Goal: Task Accomplishment & Management: Use online tool/utility

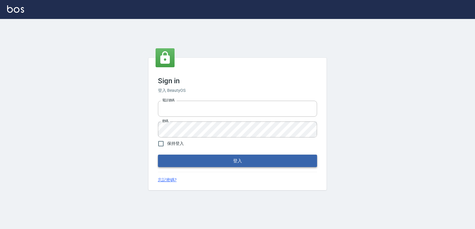
type input "0223312194"
click at [229, 165] on button "登入" at bounding box center [237, 161] width 159 height 12
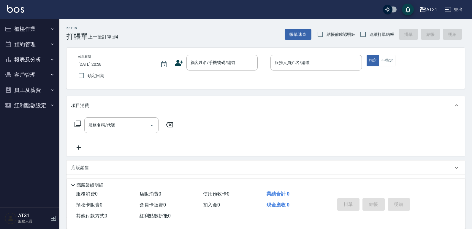
drag, startPoint x: 382, startPoint y: 34, endPoint x: 337, endPoint y: 45, distance: 46.1
click at [382, 34] on span "連續打單結帳" at bounding box center [381, 34] width 25 height 6
click at [369, 34] on input "連續打單結帳" at bounding box center [363, 34] width 12 height 12
checkbox input "true"
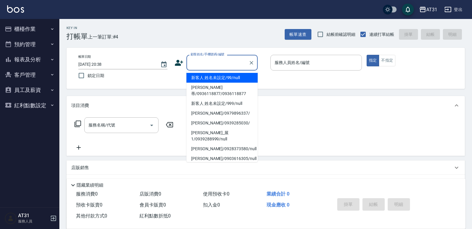
click at [235, 60] on input "顧客姓名/手機號碼/編號" at bounding box center [217, 63] width 57 height 10
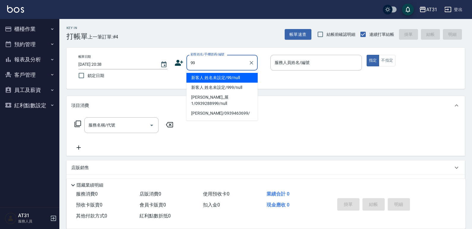
type input "新客人 姓名未設定/99/null"
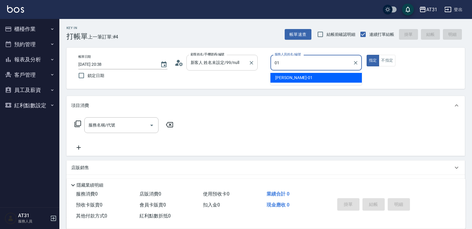
type input "[PERSON_NAME]-01"
type button "true"
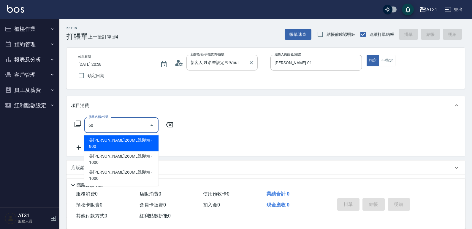
type input "601"
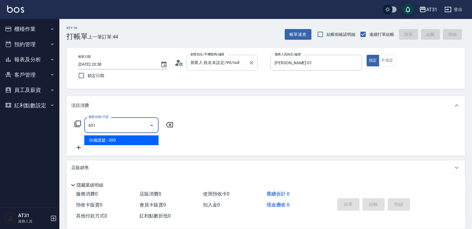
type input "30"
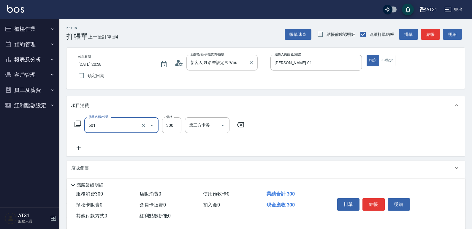
type input "自備護髮(601)"
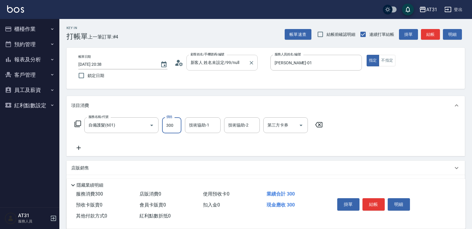
type input "0"
type input "60"
type input "600"
type input "Lyan-45"
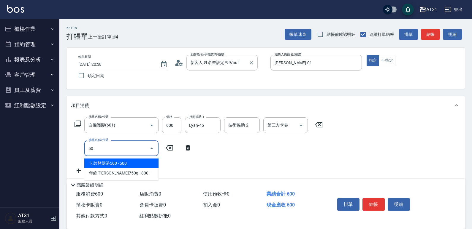
type input "501"
type input "220"
type input "染髮(501)"
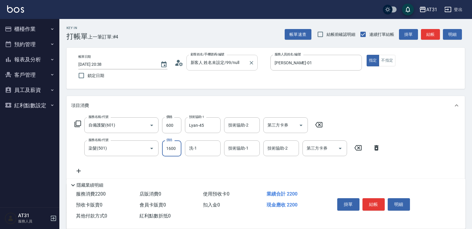
type input "1"
type input "60"
type input "16"
type input "70"
type input "160"
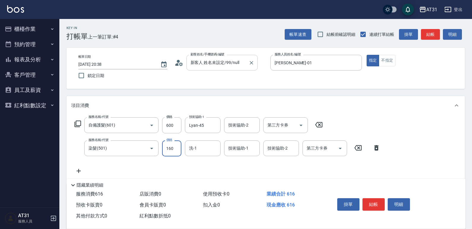
type input "220"
type input "1600"
type input "Lyan-45"
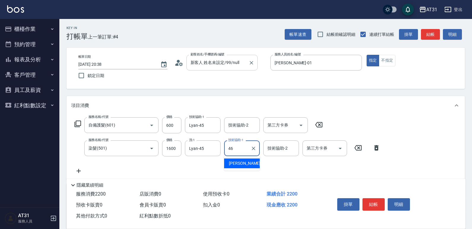
type input "[PERSON_NAME]-46"
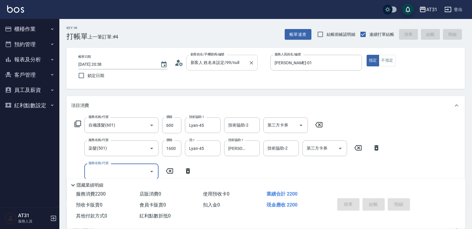
type input "[DATE] 20:39"
type input "0"
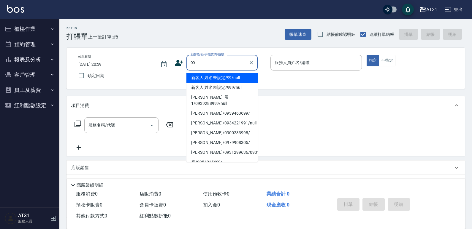
type input "新客人 姓名未設定/99/null"
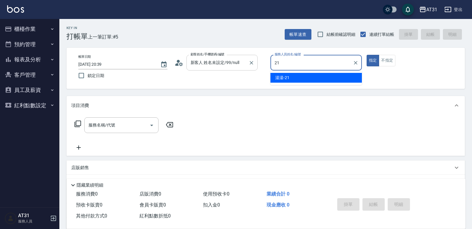
type input "湯湯-21"
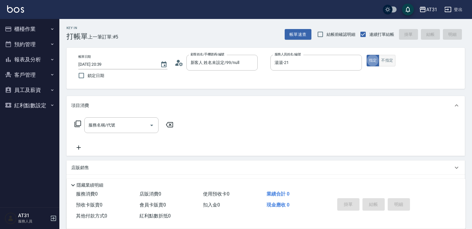
click at [394, 58] on button "不指定" at bounding box center [387, 61] width 17 height 12
click at [126, 129] on input "服務名稱/代號" at bounding box center [117, 125] width 60 height 10
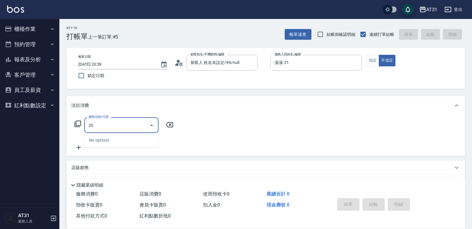
type input "201"
type input "20"
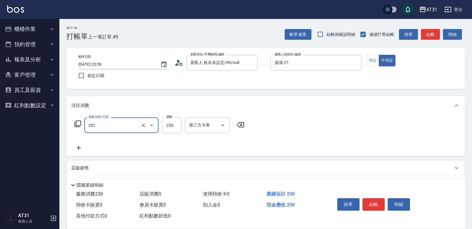
type input "洗髮(201)"
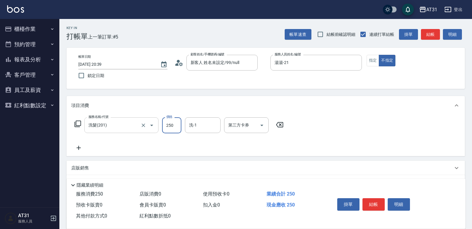
type input "0"
type input "30"
type input "3000"
type input "300"
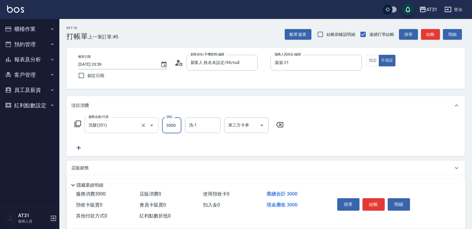
type input "3000"
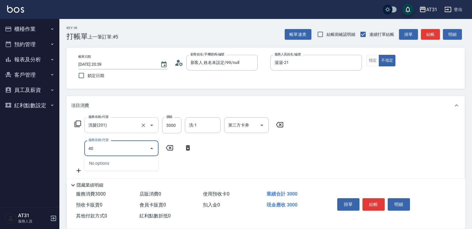
type input "401"
type input "320"
type input "剪髮(401)"
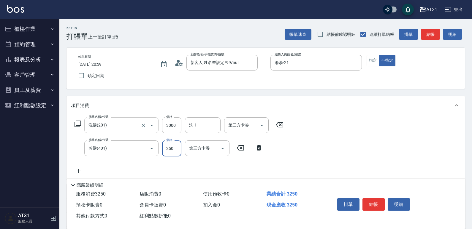
type input "300"
type input "330"
type input "300"
click at [169, 129] on input "3000" at bounding box center [171, 126] width 19 height 16
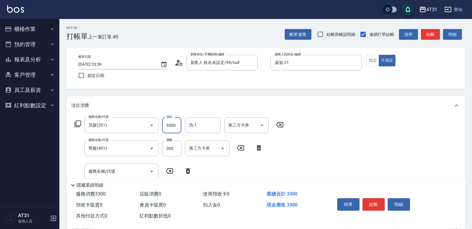
click at [169, 129] on input "3000" at bounding box center [171, 126] width 19 height 16
type input "30"
type input "300"
type input "60"
type input "300"
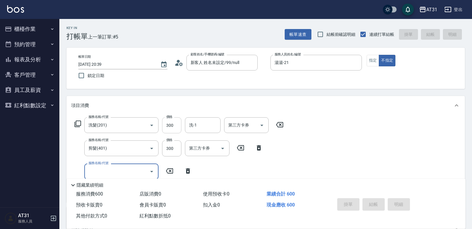
type input "0"
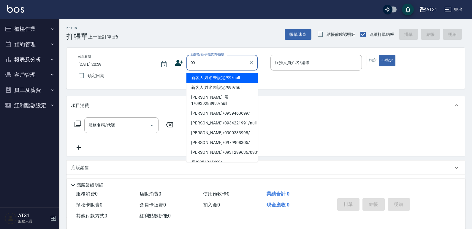
type input "新客人 姓名未設定/99/null"
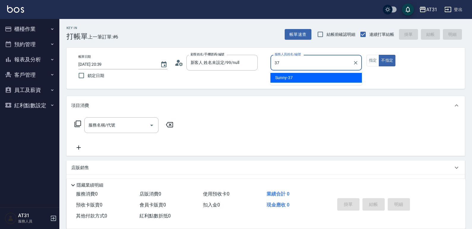
type input "Sunny-37"
type button "false"
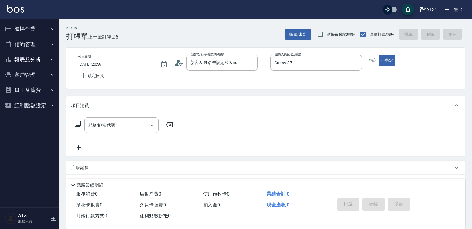
drag, startPoint x: 376, startPoint y: 61, endPoint x: 366, endPoint y: 66, distance: 11.3
click at [376, 61] on button "指定" at bounding box center [373, 61] width 13 height 12
click at [137, 128] on input "服務名稱/代號" at bounding box center [117, 125] width 60 height 10
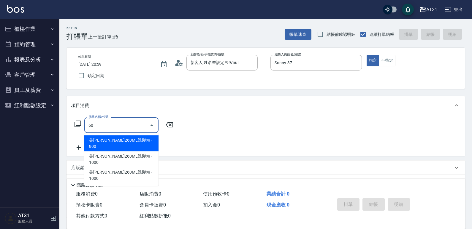
type input "609"
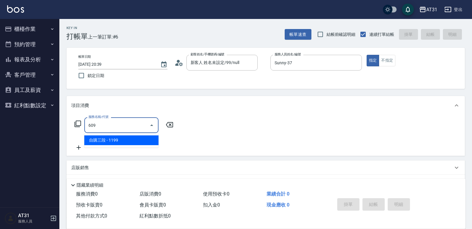
type input "110"
type input "自購三段(609)"
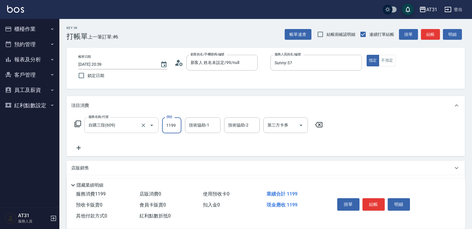
type input "0"
type input "18"
type input "10"
type input "180"
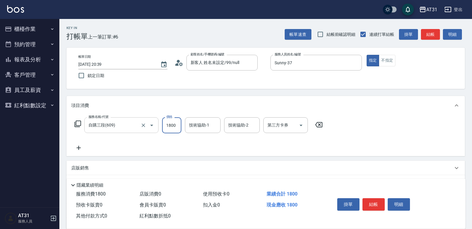
type input "1800"
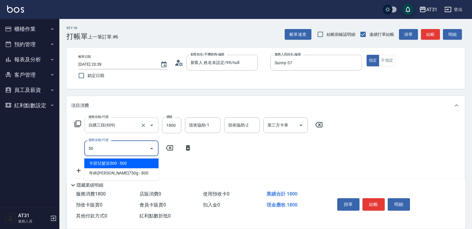
type input "501"
type input "340"
type input "染髮(501)"
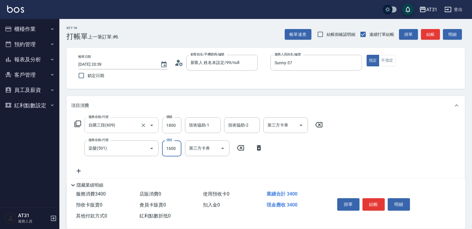
type input "180"
type input "120"
type input "190"
type input "1200"
type input "300"
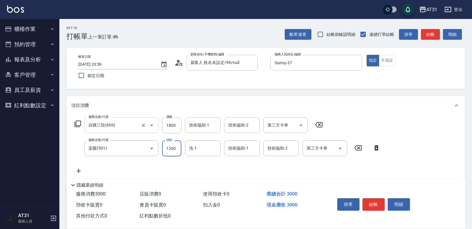
type input "1200"
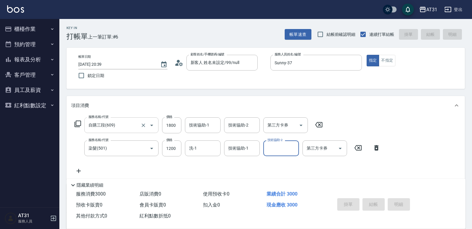
type input "0"
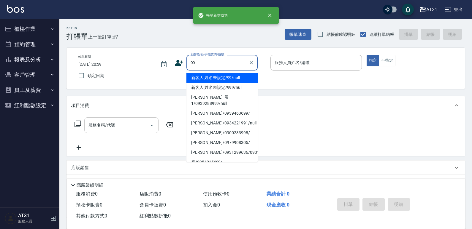
type input "新客人 姓名未設定/99/null"
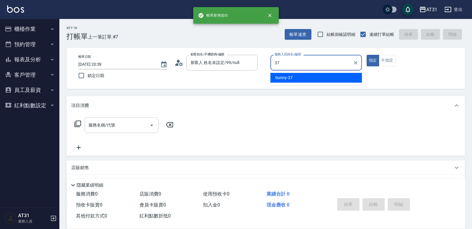
type input "Sunny-37"
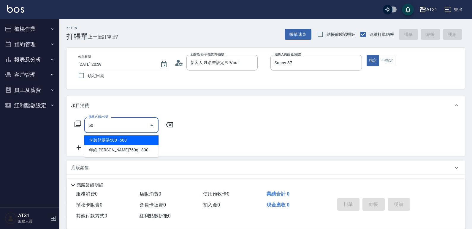
type input "501"
type input "160"
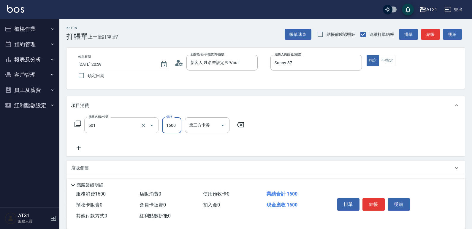
type input "染髮(501)"
type input "0"
type input "120"
type input "1200"
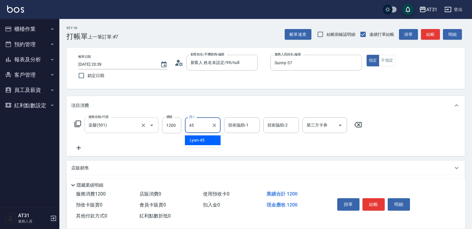
type input "Lyan-45"
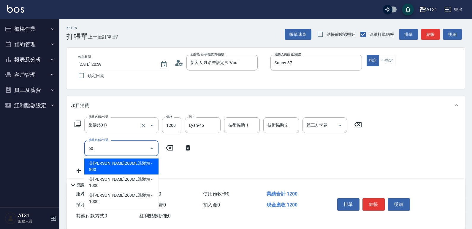
type input "609"
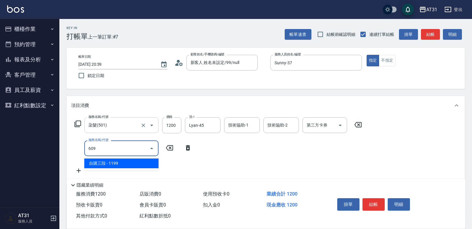
type input "230"
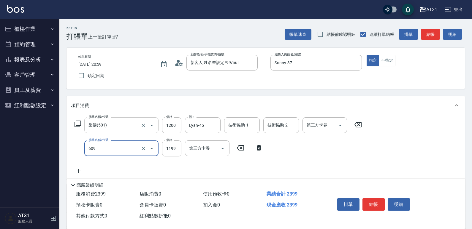
type input "自購三段(609)"
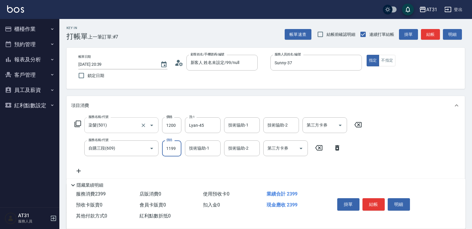
type input "120"
type input "180"
type input "300"
type input "1800"
type input "Lyan-45"
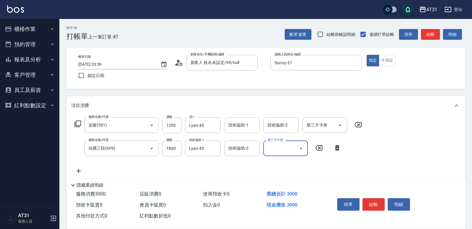
click at [252, 125] on input "技術協助-1" at bounding box center [242, 125] width 30 height 10
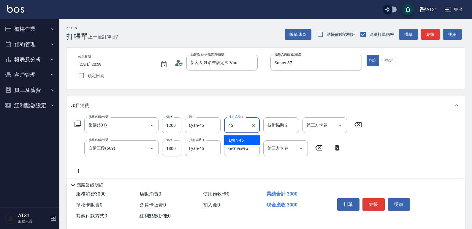
type input "Lyan-45"
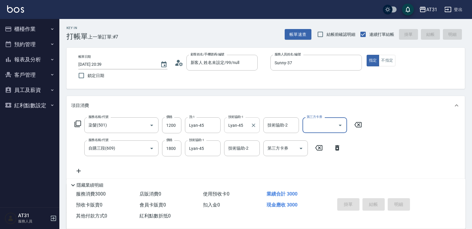
type input "[DATE] 20:40"
type input "0"
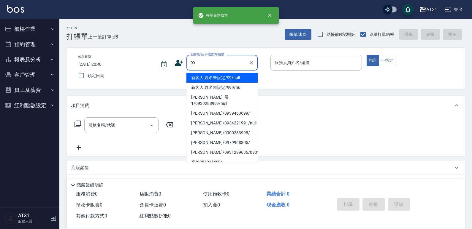
type input "新客人 姓名未設定/99/null"
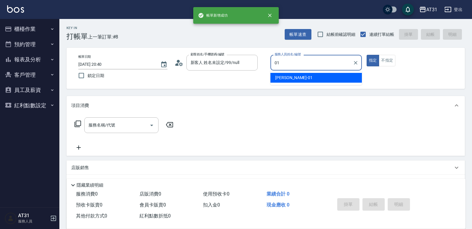
type input "[PERSON_NAME]-01"
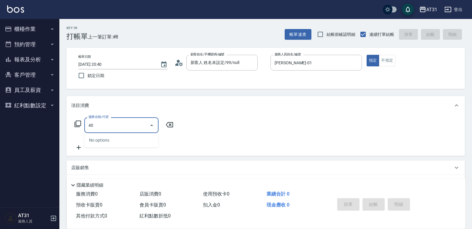
type input "401"
type input "20"
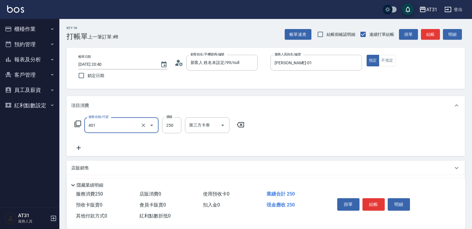
type input "剪髮(401)"
type input "0"
type input "30"
type input "300"
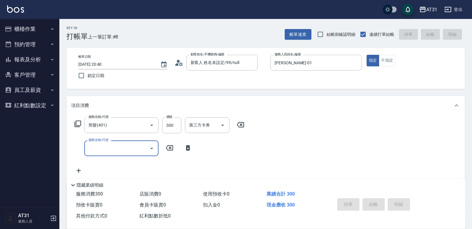
type input "0"
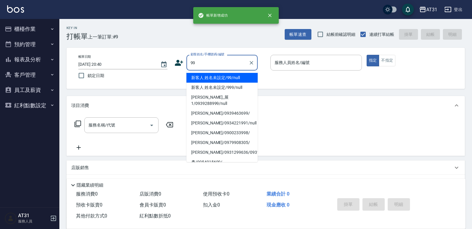
type input "新客人 姓名未設定/99/null"
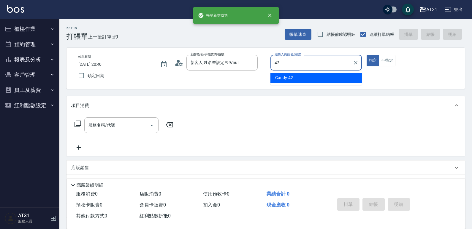
type input "Candy-42"
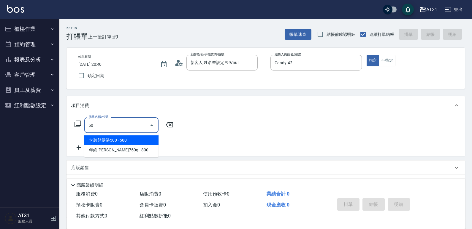
type input "501"
type input "160"
type input "染髮(501)"
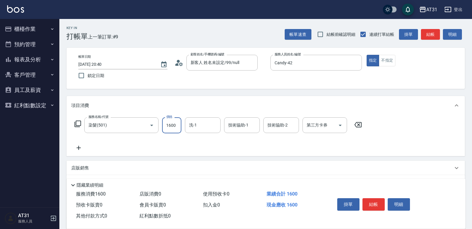
type input "0"
type input "18"
type input "10"
type input "188"
type input "180"
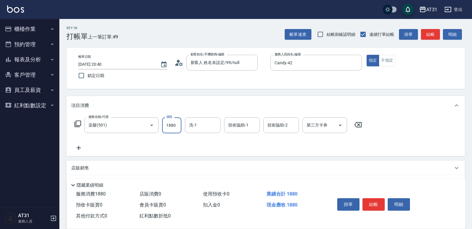
type input "1880"
type input "[PERSON_NAME]-46"
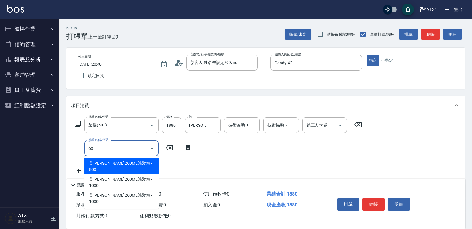
type input "601"
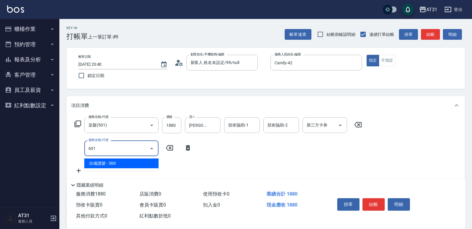
type input "210"
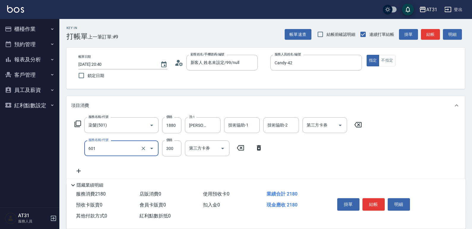
type input "自備護髮(601)"
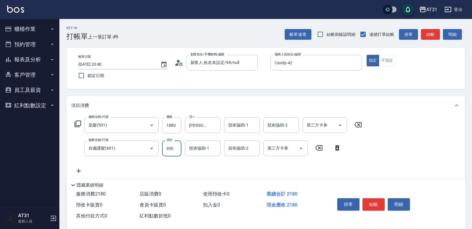
type input "180"
type input "80"
type input "190"
type input "800"
type input "260"
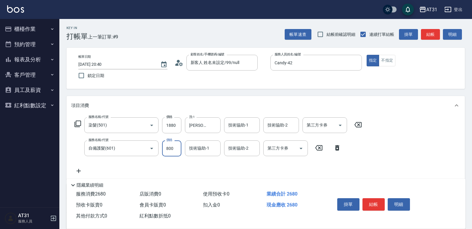
type input "800"
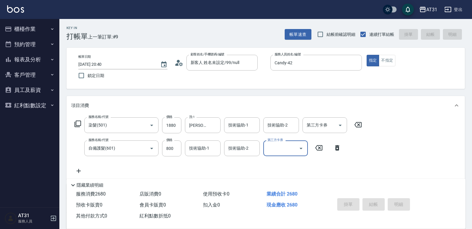
type input "0"
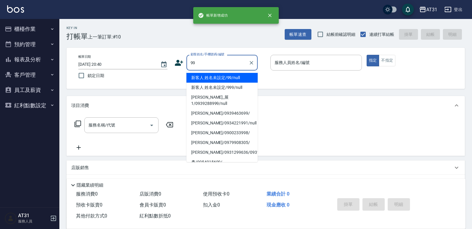
type input "新客人 姓名未設定/99/null"
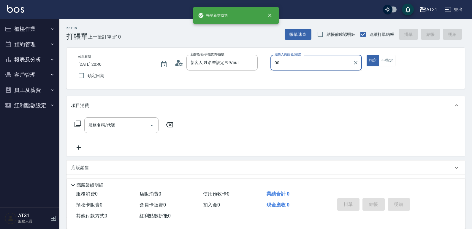
type input "[PERSON_NAME]-00"
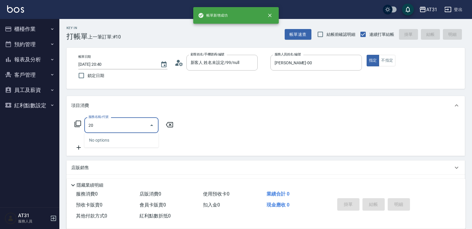
type input "201"
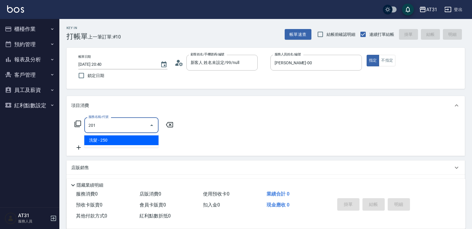
type input "20"
type input "洗髮(201)"
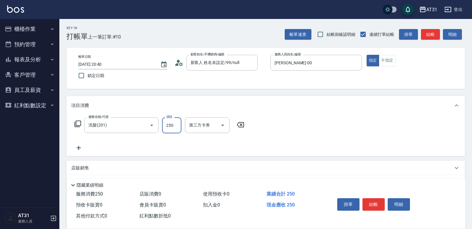
type input "0"
type input "300"
type input "30"
type input "300"
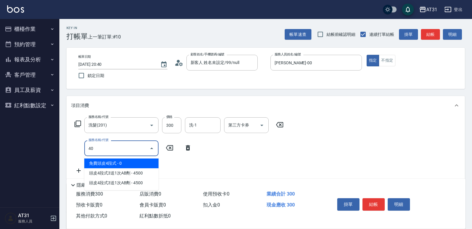
type input "401"
type input "50"
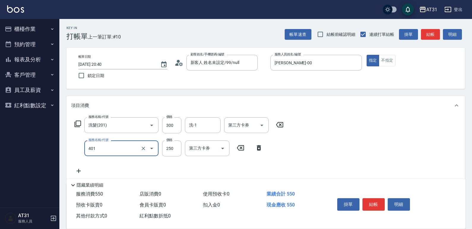
type input "剪髮(401)"
type input "30"
type input "60"
type input "300"
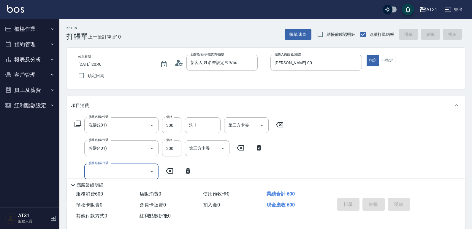
type input "0"
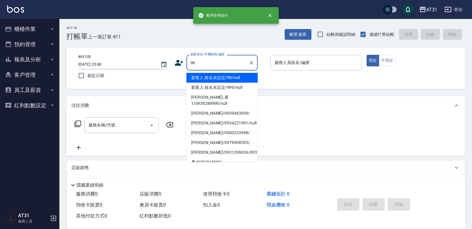
type input "新客人 姓名未設定/99/null"
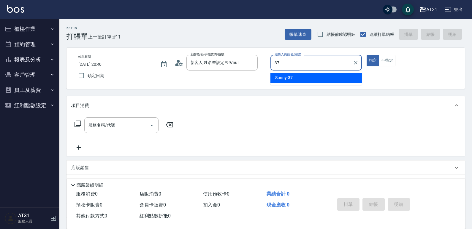
type input "Sunny-37"
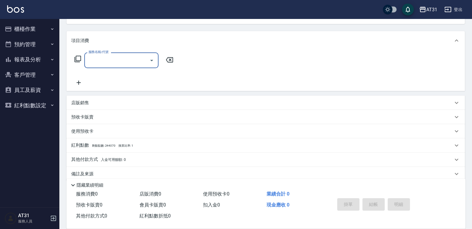
scroll to position [74, 0]
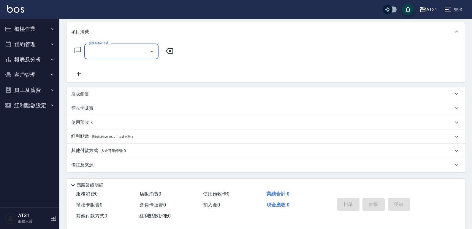
click at [88, 97] on p "店販銷售" at bounding box center [80, 94] width 18 height 6
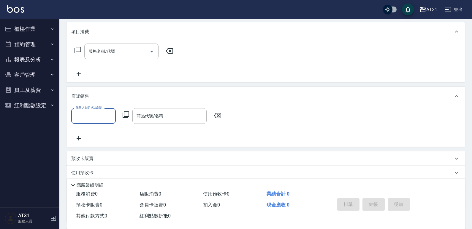
scroll to position [0, 0]
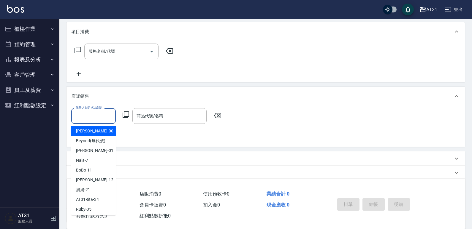
click at [94, 117] on input "服務人員姓名/編號" at bounding box center [93, 116] width 39 height 10
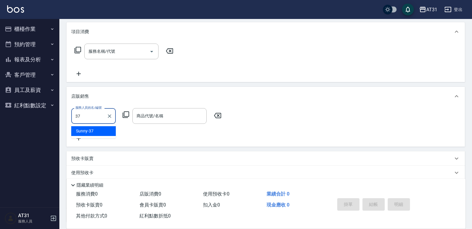
type input "Sunny-37"
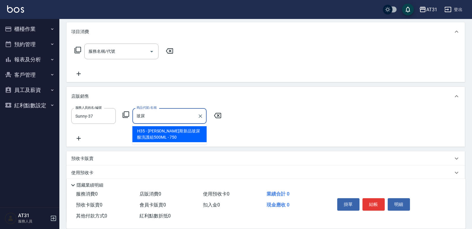
click at [178, 114] on input "玻尿" at bounding box center [165, 116] width 60 height 10
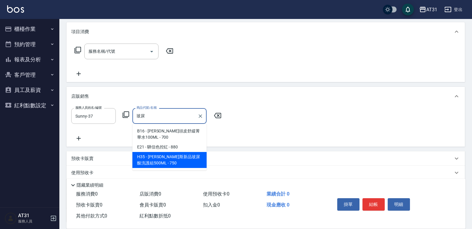
click at [172, 165] on span "H35 - [PERSON_NAME]斯新品玻尿酸洗護組500ML - 750" at bounding box center [169, 160] width 74 height 16
type input "[PERSON_NAME]斯新品玻尿酸洗護組500ML"
type input "70"
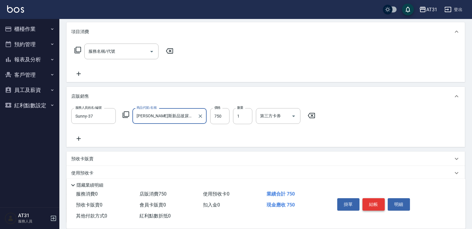
type input "[PERSON_NAME]斯新品玻尿酸洗護組500ML"
click at [373, 201] on button "結帳" at bounding box center [373, 205] width 22 height 12
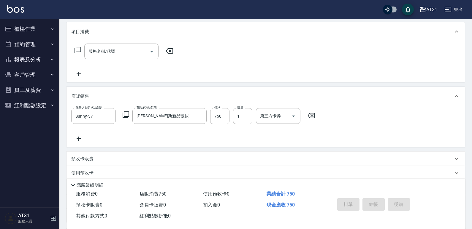
type input "0"
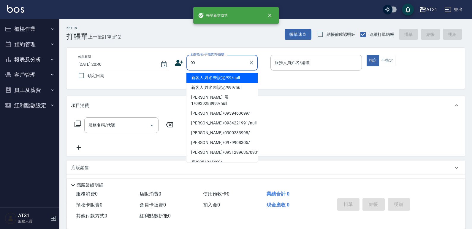
type input "新客人 姓名未設定/99/null"
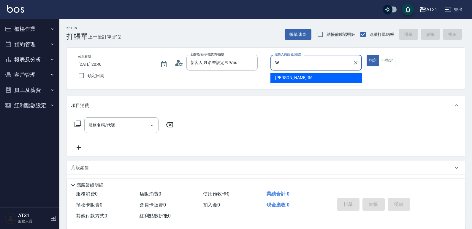
type input "[PERSON_NAME]-36"
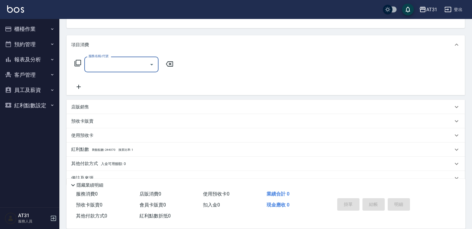
scroll to position [74, 0]
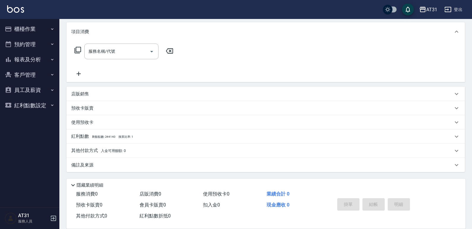
click at [97, 97] on div "店販銷售" at bounding box center [262, 94] width 382 height 6
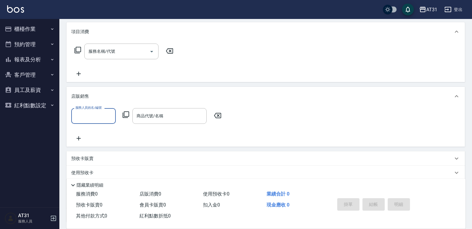
scroll to position [0, 0]
type input "[PERSON_NAME]-36"
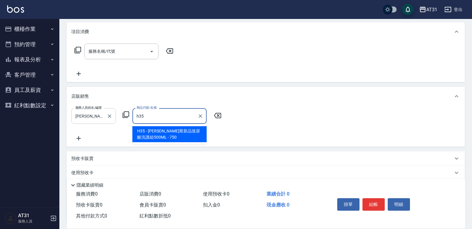
type input "[PERSON_NAME]斯新品玻尿酸洗護組500ML"
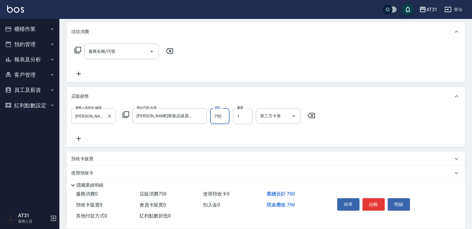
type input "70"
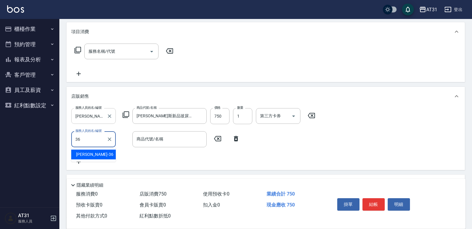
type input "[PERSON_NAME]-36"
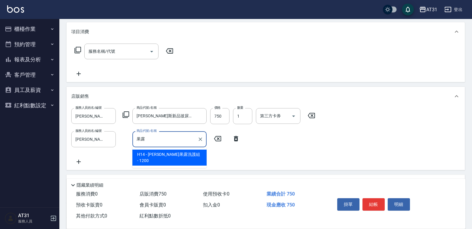
type input "果"
type input "受"
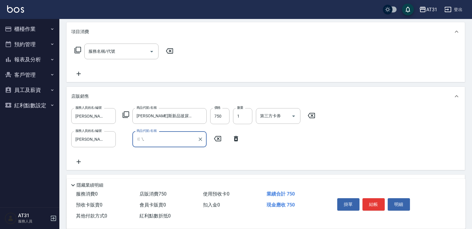
type input "給"
type input "[PERSON_NAME]"
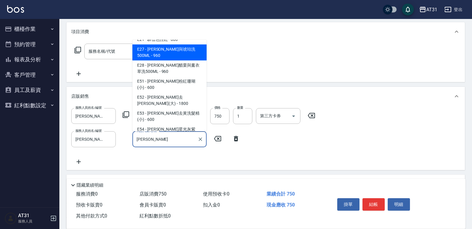
scroll to position [2, 0]
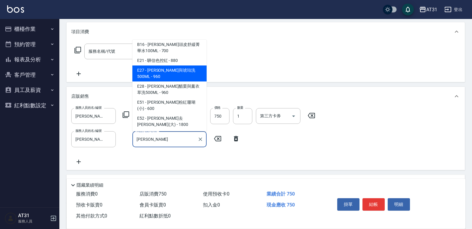
click at [173, 138] on input "[PERSON_NAME]" at bounding box center [165, 139] width 60 height 10
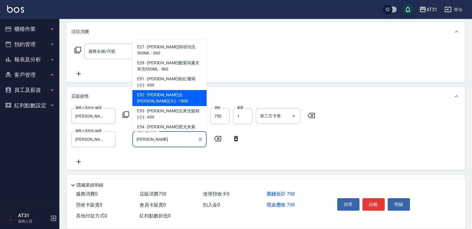
scroll to position [49, 0]
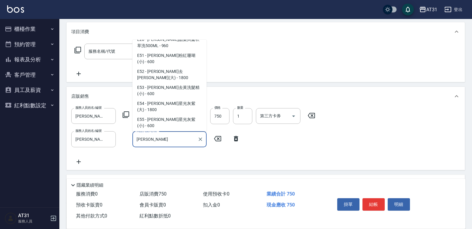
click at [171, 151] on span "H14 - [PERSON_NAME]果露洗護組 - 1200" at bounding box center [169, 159] width 74 height 16
type input "190"
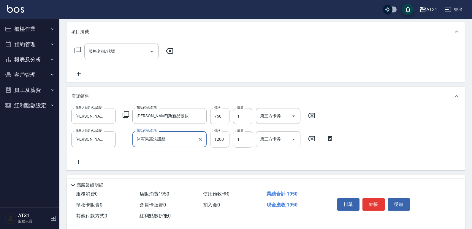
type input "沐宥果露洗護組"
click at [218, 140] on input "1200" at bounding box center [219, 140] width 19 height 16
type input "70"
type input "8"
type input "80"
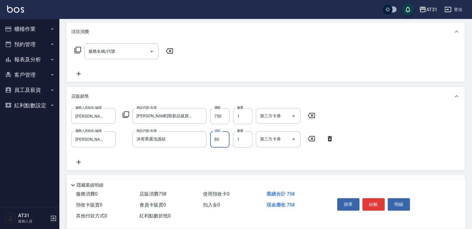
type input "800"
type input "150"
type input "800"
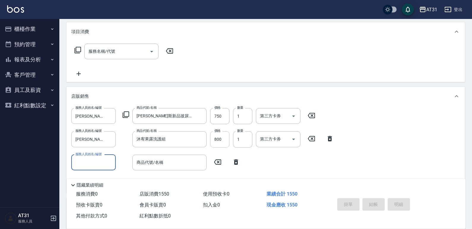
type input "[DATE] 20:42"
type input "0"
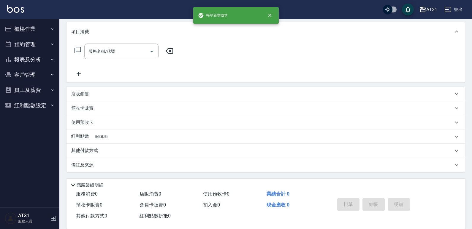
scroll to position [0, 0]
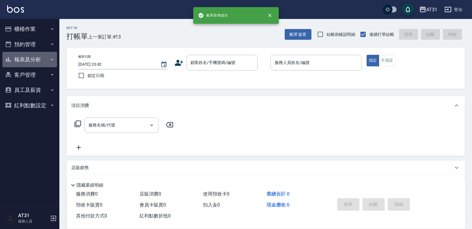
click at [37, 61] on button "報表及分析" at bounding box center [29, 59] width 55 height 15
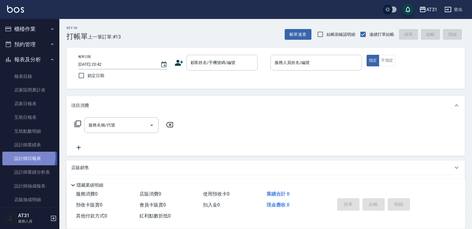
click at [25, 157] on link "設計師日報表" at bounding box center [29, 159] width 55 height 14
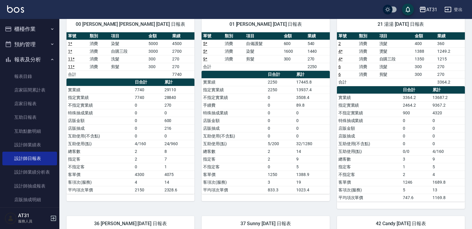
scroll to position [30, 0]
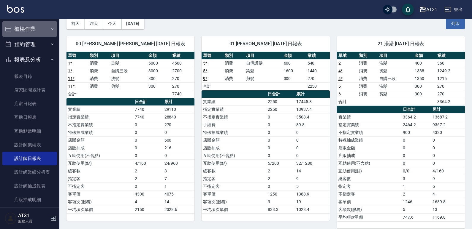
click at [36, 34] on button "櫃檯作業" at bounding box center [29, 28] width 55 height 15
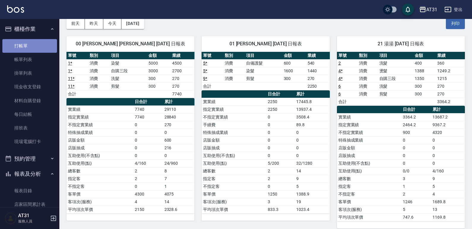
click at [34, 46] on link "打帳單" at bounding box center [29, 46] width 55 height 14
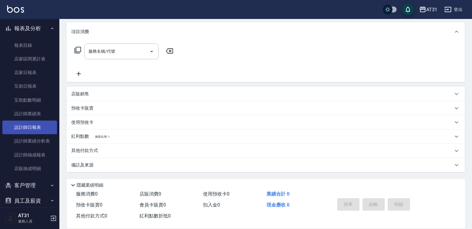
scroll to position [148, 0]
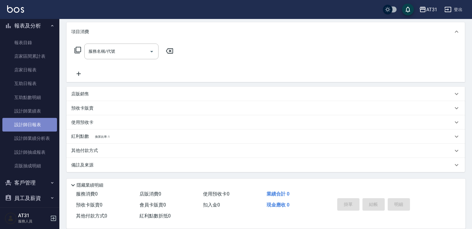
click at [39, 121] on link "設計師日報表" at bounding box center [29, 125] width 55 height 14
